Goal: Entertainment & Leisure: Consume media (video, audio)

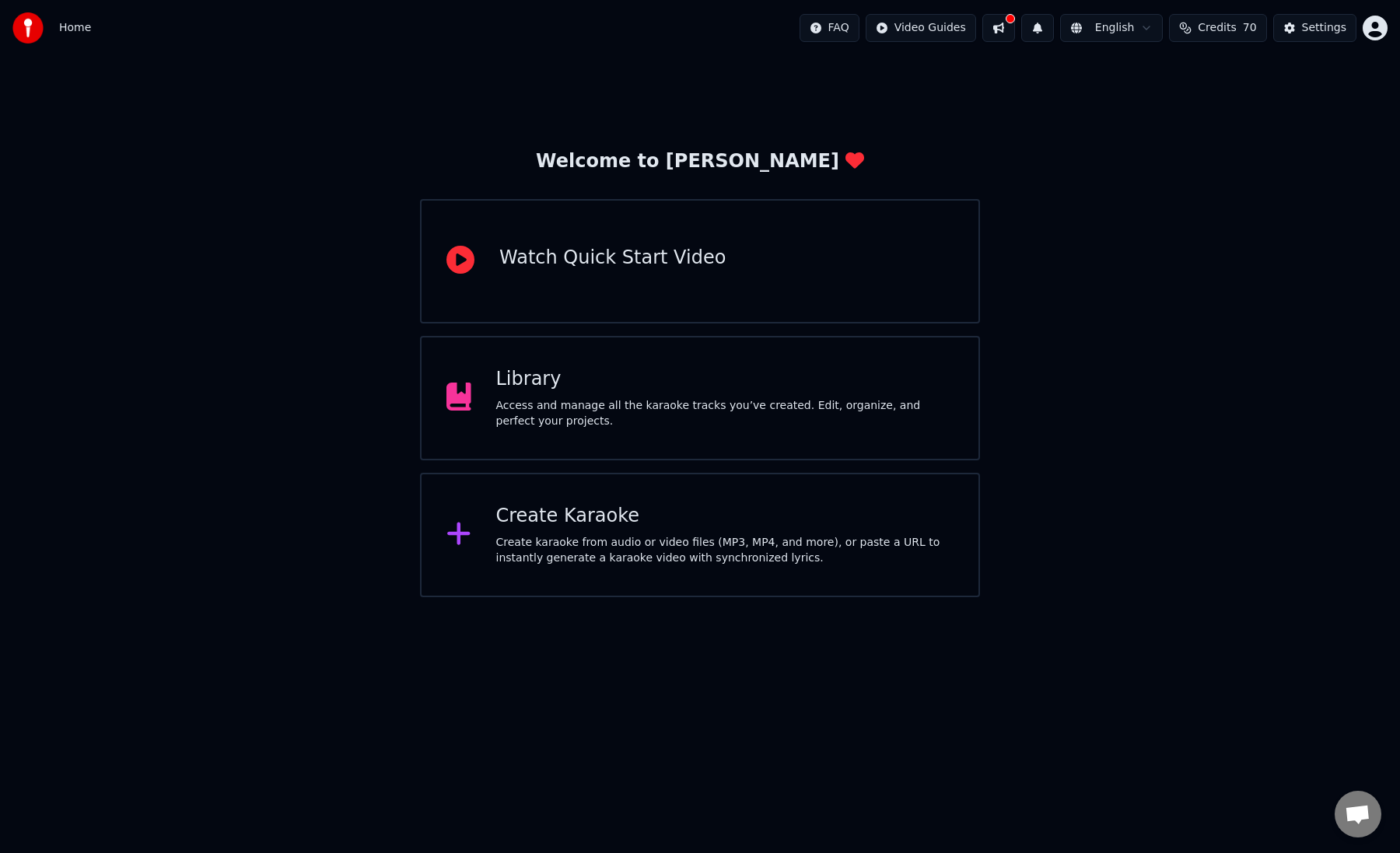
click at [591, 411] on div "Access and manage all the karaoke tracks you’ve created. Edit, organize, and pe…" at bounding box center [724, 414] width 458 height 31
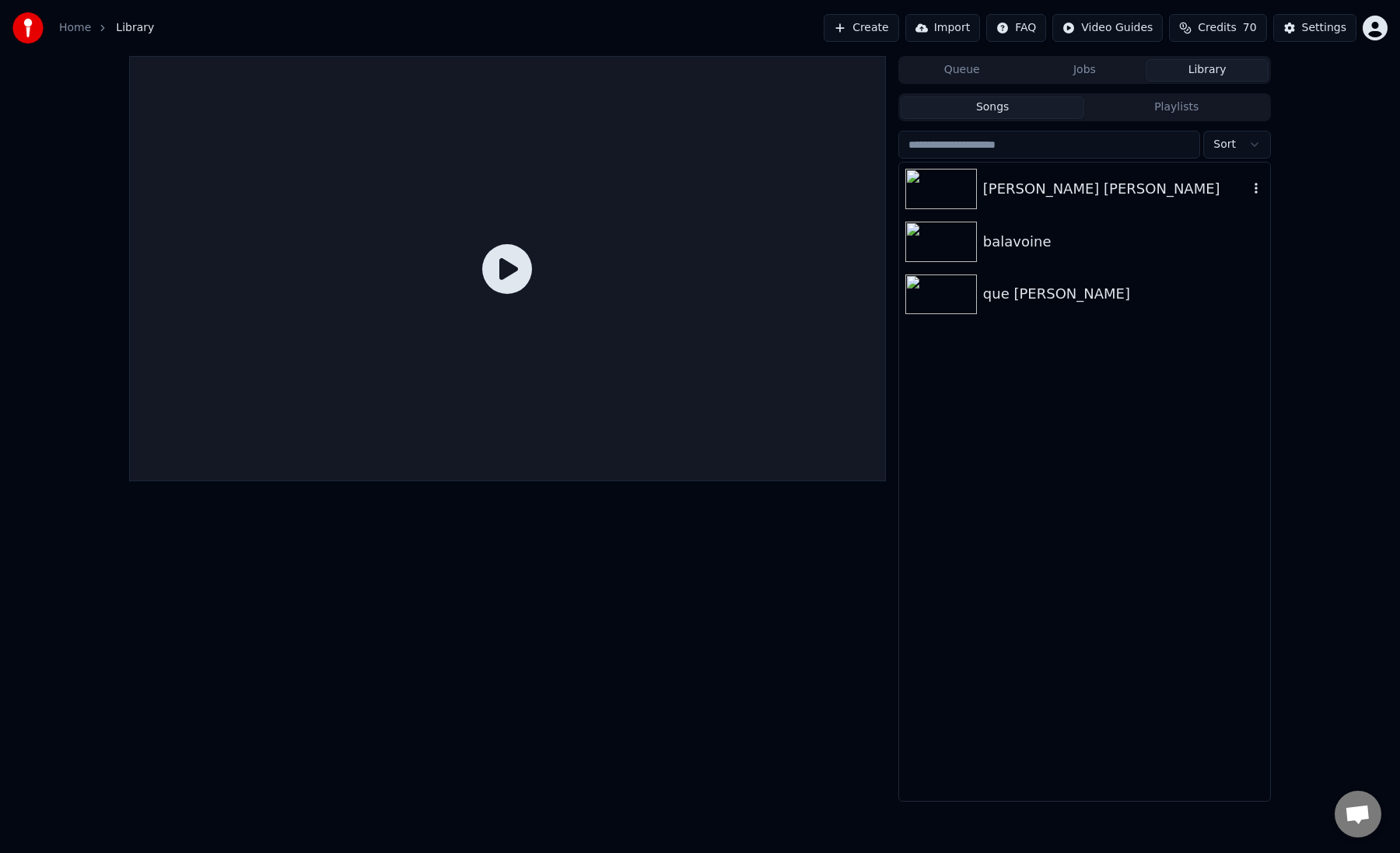
click at [950, 187] on img at bounding box center [940, 189] width 72 height 40
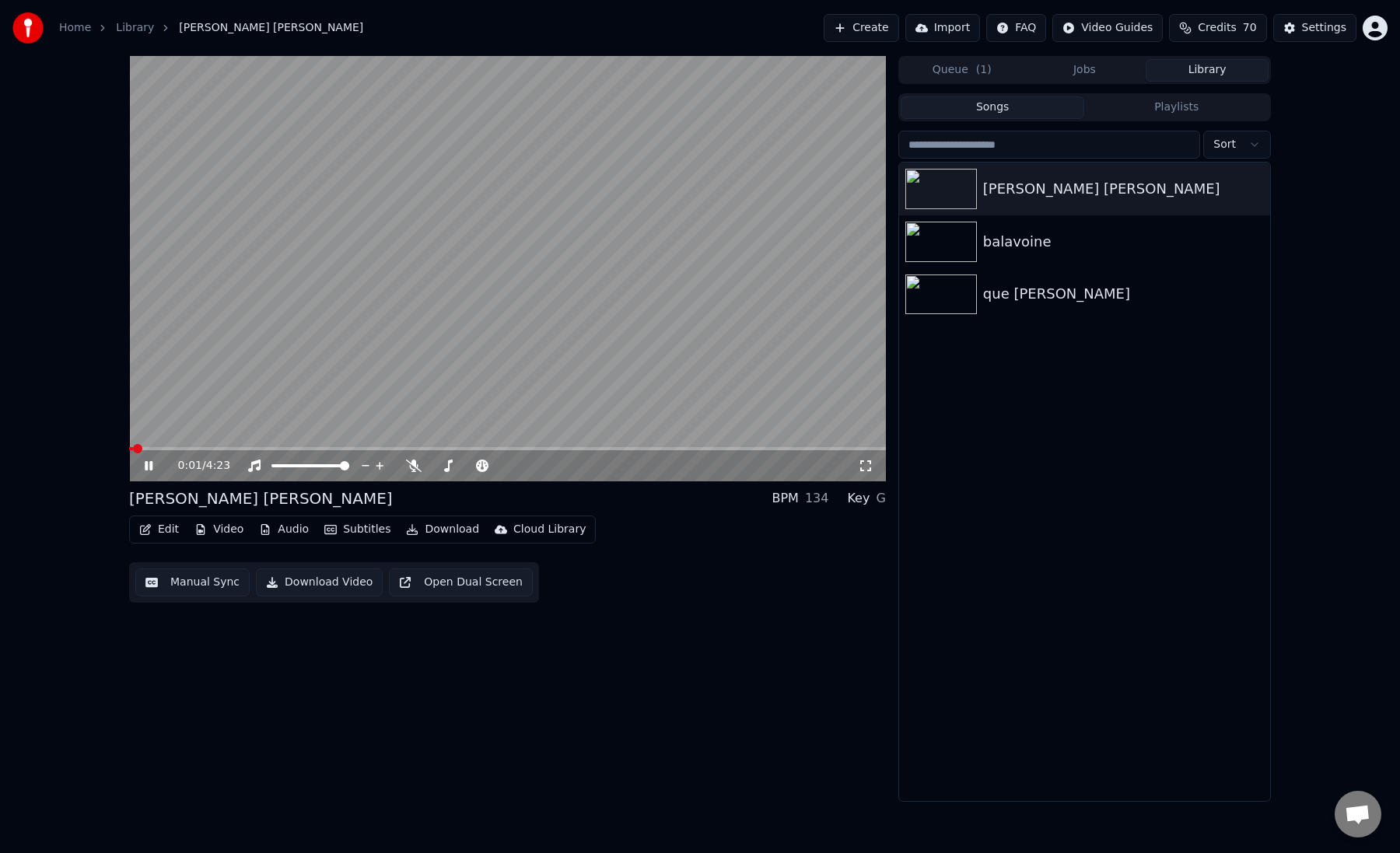
click at [166, 447] on span at bounding box center [508, 448] width 757 height 3
click at [191, 448] on span at bounding box center [508, 448] width 757 height 3
click at [233, 449] on span at bounding box center [508, 448] width 757 height 3
click at [418, 450] on span at bounding box center [508, 448] width 757 height 3
click at [446, 449] on span at bounding box center [508, 448] width 757 height 3
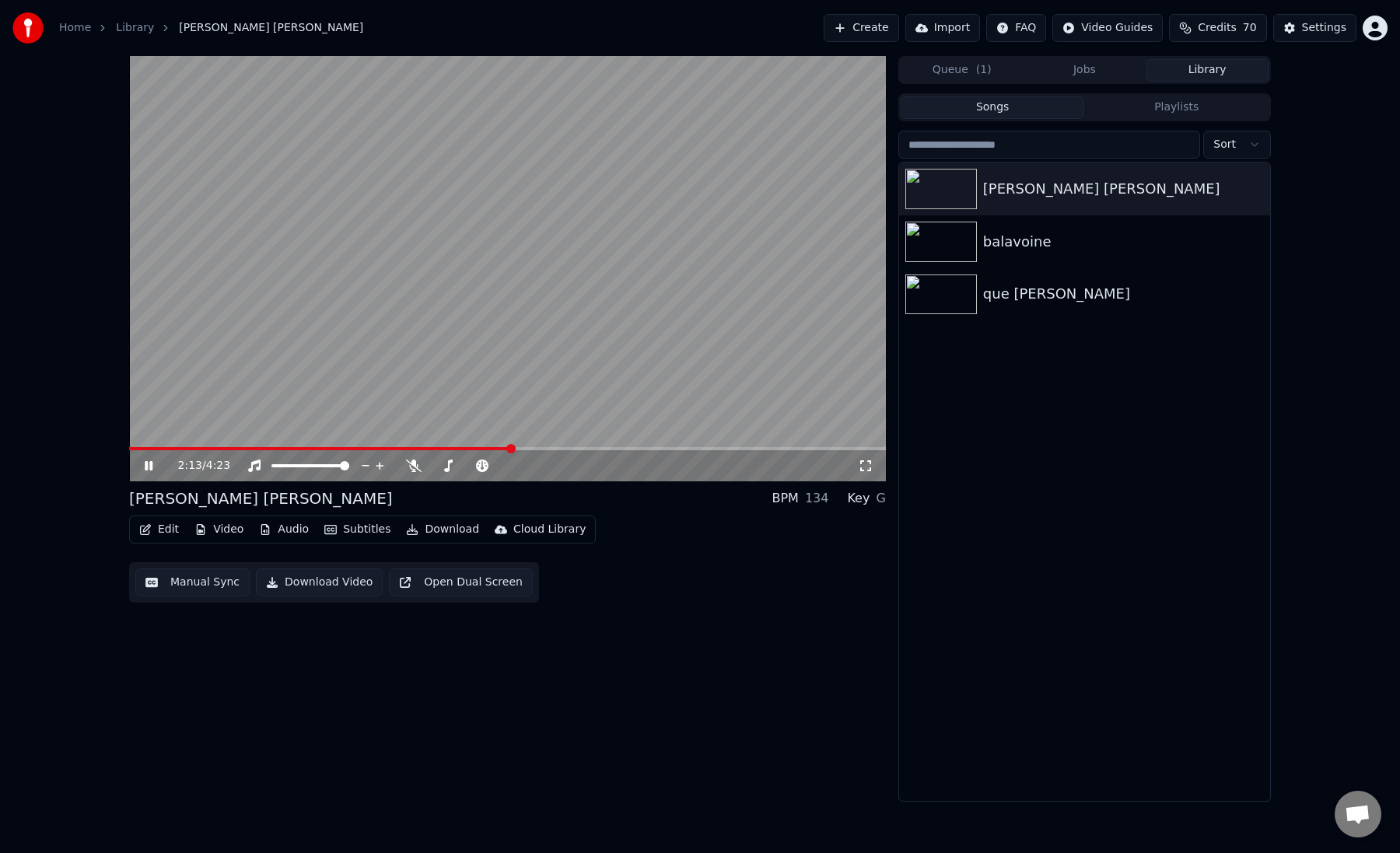
click at [512, 449] on span at bounding box center [508, 448] width 757 height 3
click at [599, 449] on span at bounding box center [508, 448] width 757 height 3
click at [652, 449] on span at bounding box center [508, 448] width 757 height 3
click at [717, 448] on span at bounding box center [508, 448] width 757 height 3
click at [418, 468] on icon at bounding box center [414, 465] width 15 height 12
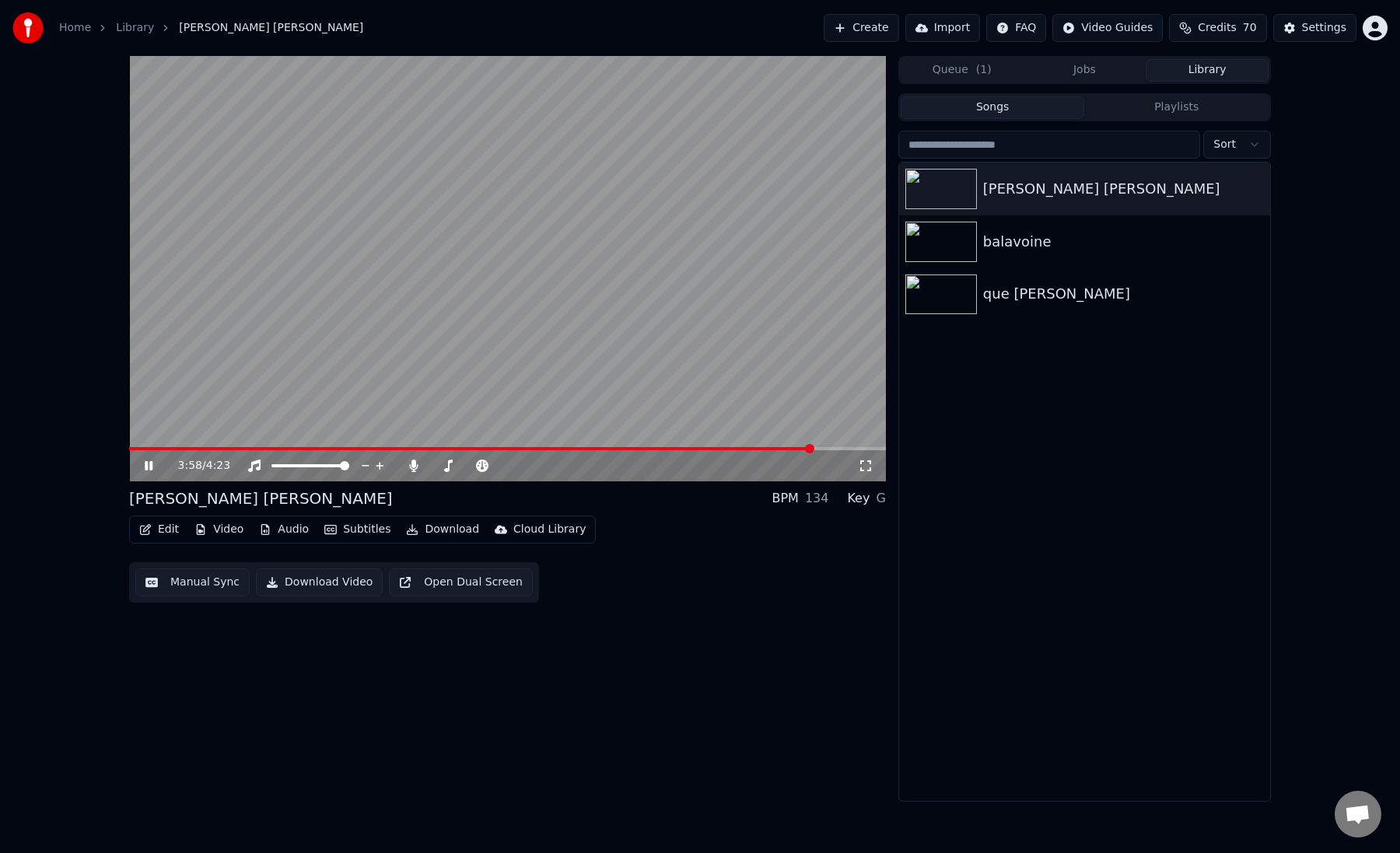
click at [813, 449] on span at bounding box center [508, 448] width 757 height 3
click at [777, 448] on span at bounding box center [477, 448] width 696 height 3
click at [274, 446] on video at bounding box center [508, 268] width 757 height 425
click at [259, 444] on video at bounding box center [508, 268] width 757 height 425
